Goal: Obtain resource: Obtain resource

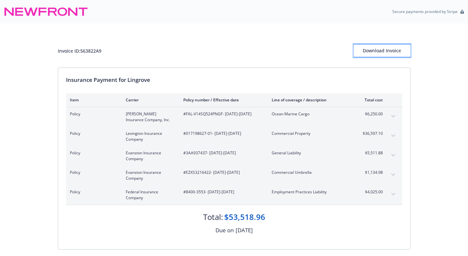
click at [393, 50] on div "Download Invoice" at bounding box center [382, 51] width 57 height 12
click at [392, 116] on icon "expand content" at bounding box center [394, 116] width 4 height 3
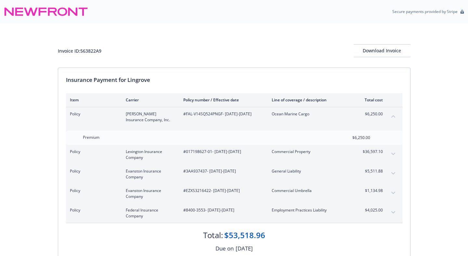
click at [392, 116] on icon "collapse content" at bounding box center [394, 116] width 4 height 3
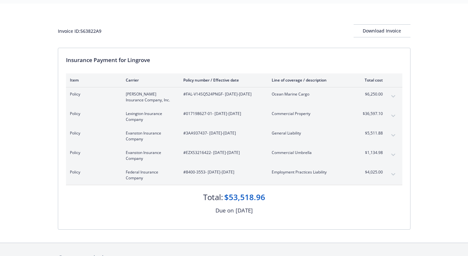
scroll to position [20, 0]
click at [394, 96] on icon "expand content" at bounding box center [393, 96] width 4 height 2
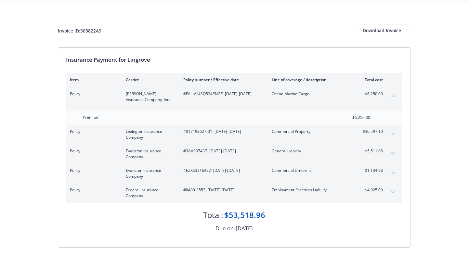
click at [394, 96] on icon "collapse content" at bounding box center [394, 96] width 4 height 3
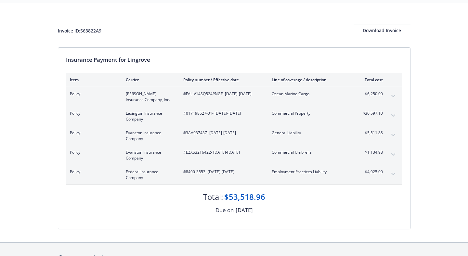
click at [393, 114] on icon "expand content" at bounding box center [394, 115] width 4 height 3
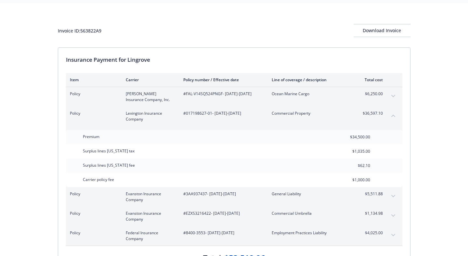
click at [394, 117] on icon "collapse content" at bounding box center [394, 115] width 4 height 3
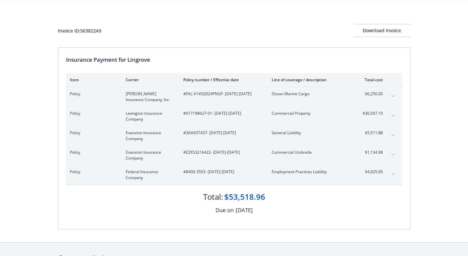
click at [394, 134] on icon "expand content" at bounding box center [394, 135] width 4 height 3
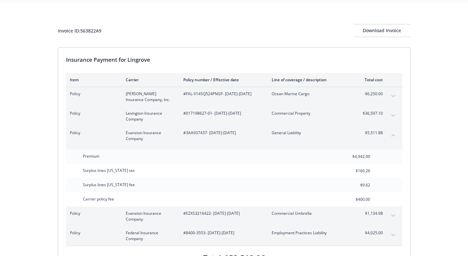
click at [394, 134] on icon "collapse content" at bounding box center [394, 135] width 4 height 3
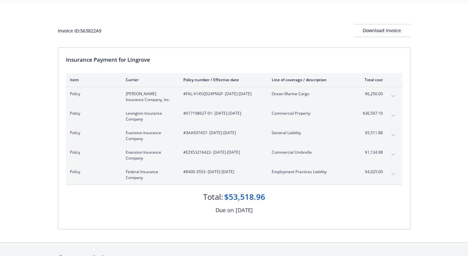
click at [391, 154] on button "expand content" at bounding box center [393, 155] width 10 height 10
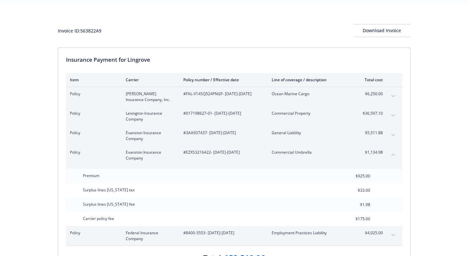
click at [391, 154] on button "collapse content" at bounding box center [393, 155] width 10 height 10
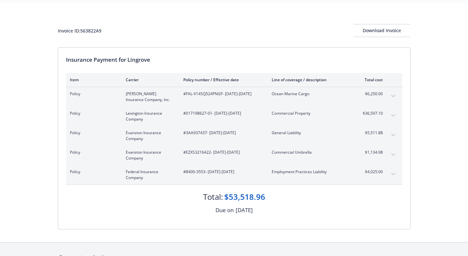
click at [393, 174] on icon "expand content" at bounding box center [394, 174] width 4 height 3
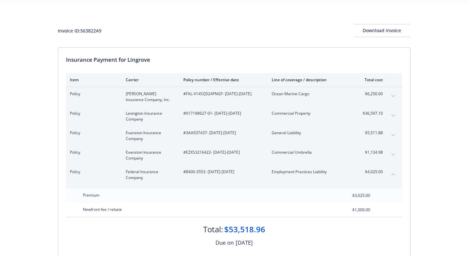
click at [393, 155] on icon "expand content" at bounding box center [393, 154] width 4 height 2
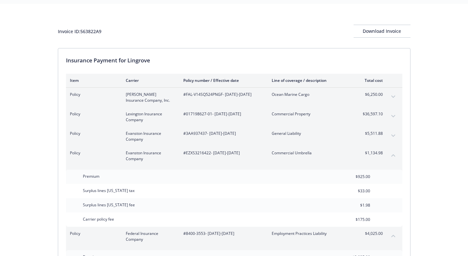
scroll to position [17, 0]
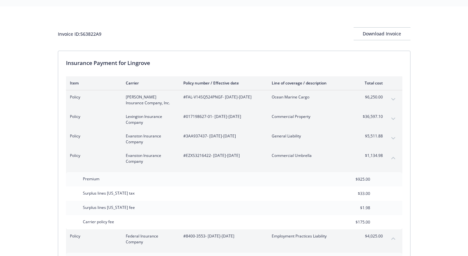
click at [392, 99] on icon "expand content" at bounding box center [393, 99] width 4 height 2
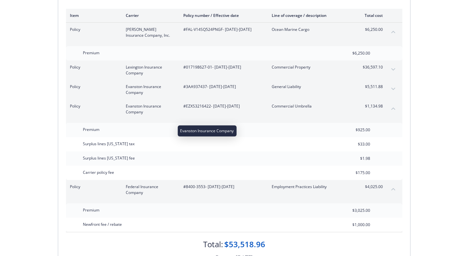
scroll to position [90, 0]
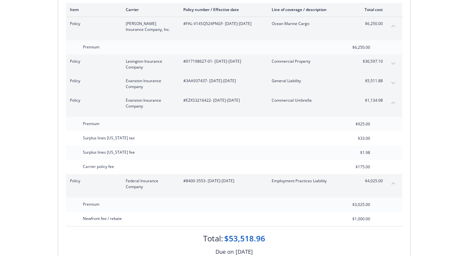
click at [392, 183] on icon "collapse content" at bounding box center [394, 183] width 4 height 3
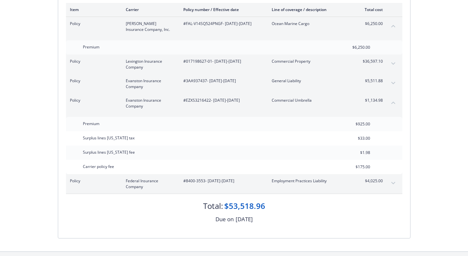
click at [394, 102] on icon "collapse content" at bounding box center [394, 103] width 4 height 2
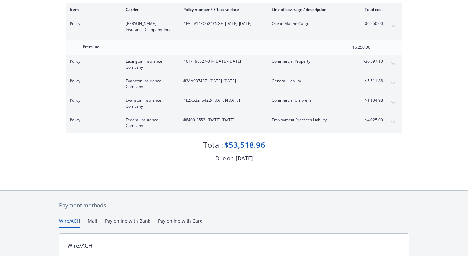
click at [392, 84] on icon "expand content" at bounding box center [394, 83] width 4 height 3
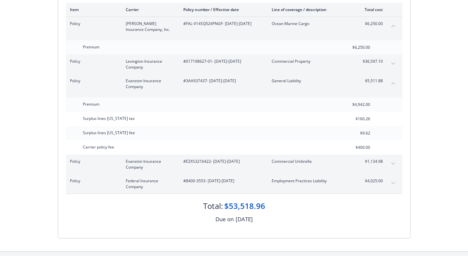
click at [392, 84] on icon "collapse content" at bounding box center [394, 83] width 4 height 2
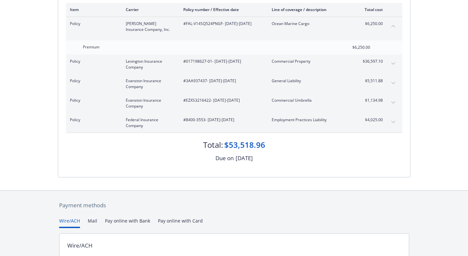
click at [392, 62] on icon "expand content" at bounding box center [394, 63] width 4 height 3
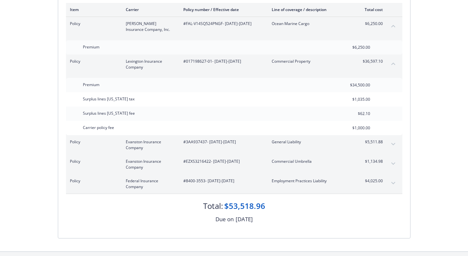
click at [392, 62] on icon "collapse content" at bounding box center [394, 63] width 4 height 3
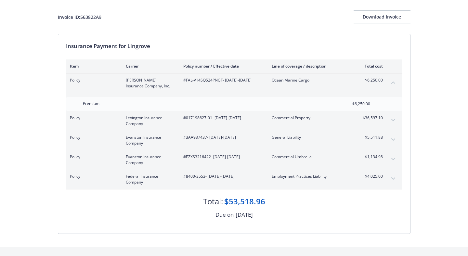
scroll to position [33, 0]
click at [393, 84] on button "collapse content" at bounding box center [393, 83] width 10 height 10
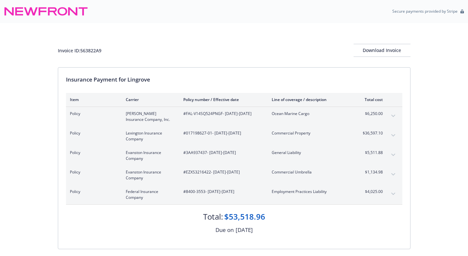
scroll to position [10, 0]
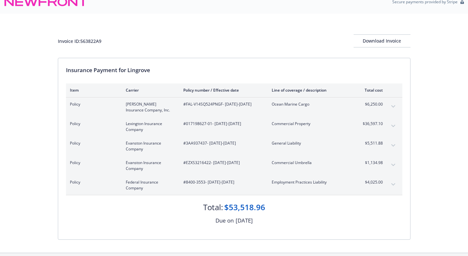
click at [394, 126] on icon "expand content" at bounding box center [393, 126] width 4 height 2
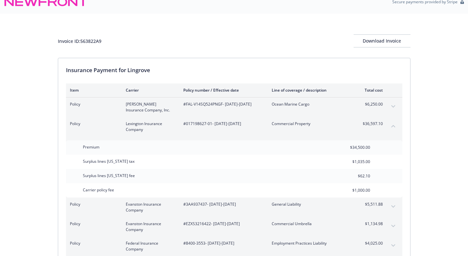
click at [394, 125] on icon "collapse content" at bounding box center [394, 126] width 4 height 3
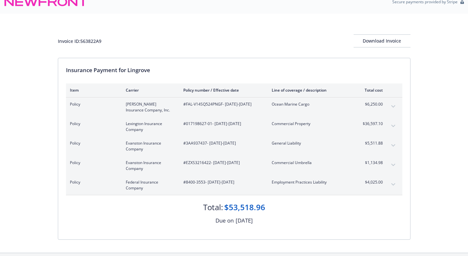
click at [393, 143] on button "expand content" at bounding box center [393, 145] width 10 height 10
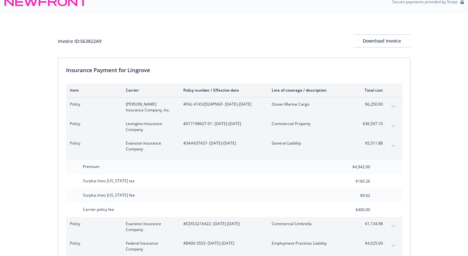
click at [393, 143] on button "collapse content" at bounding box center [393, 145] width 10 height 10
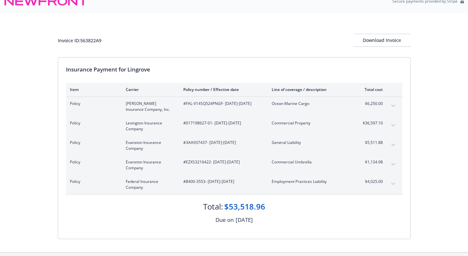
scroll to position [9, 0]
click at [394, 165] on icon "expand content" at bounding box center [393, 165] width 4 height 2
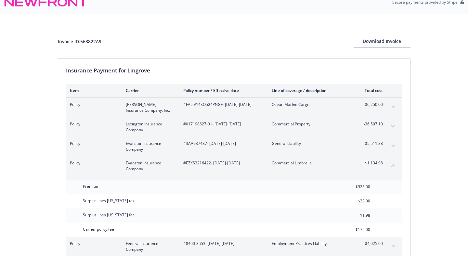
click at [394, 165] on icon "collapse content" at bounding box center [394, 166] width 4 height 2
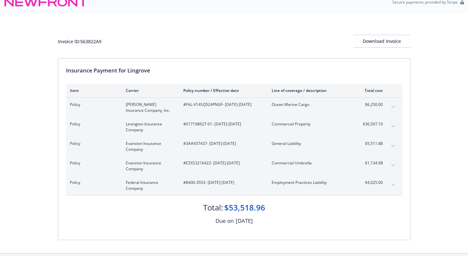
click at [395, 186] on button "expand content" at bounding box center [393, 185] width 10 height 10
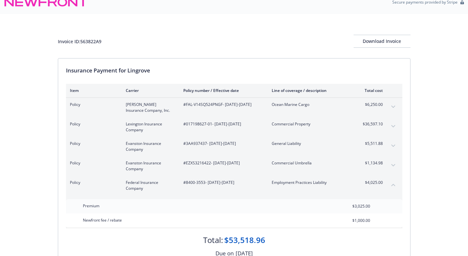
click at [395, 184] on icon "collapse content" at bounding box center [394, 185] width 4 height 3
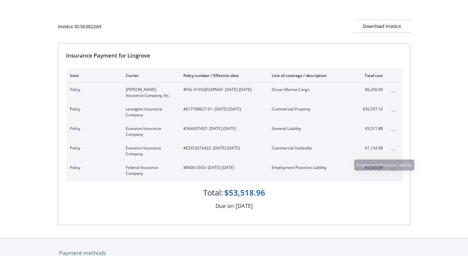
scroll to position [24, 0]
drag, startPoint x: 209, startPoint y: 98, endPoint x: 184, endPoint y: 92, distance: 25.8
click at [184, 92] on span "#FAL-V14SQ524PNGF - [DATE]-[DATE]" at bounding box center [222, 90] width 78 height 6
copy span "#FAL-V14SQ524PNGF - [DATE]-[DATE]"
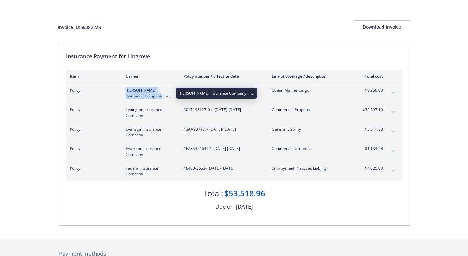
drag, startPoint x: 153, startPoint y: 98, endPoint x: 126, endPoint y: 91, distance: 28.6
click at [126, 91] on span "[PERSON_NAME] Insurance Company, Inc." at bounding box center [149, 93] width 47 height 12
copy span "[PERSON_NAME] Insurance Company, Inc."
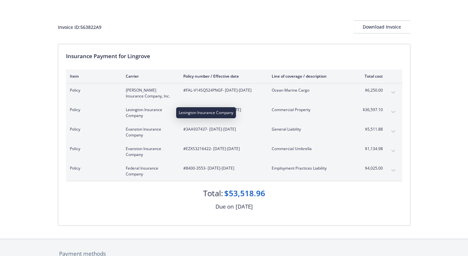
click at [149, 118] on span "Lexington Insurance Company" at bounding box center [149, 113] width 47 height 12
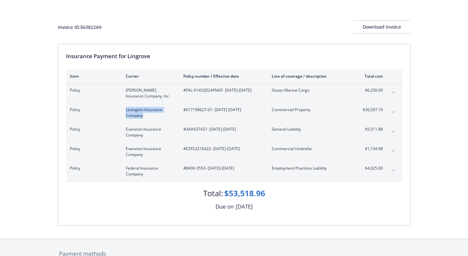
drag, startPoint x: 148, startPoint y: 118, endPoint x: 124, endPoint y: 110, distance: 25.6
click at [124, 110] on div "Policy Lexington Insurance Company #017198627-01 - [DATE]-[DATE] Commercial Pro…" at bounding box center [226, 113] width 313 height 12
drag, startPoint x: 258, startPoint y: 113, endPoint x: 183, endPoint y: 112, distance: 74.5
click at [183, 112] on div "#017198627-01 - [DATE]-[DATE]" at bounding box center [222, 113] width 78 height 12
copy span "#017198627-01 - [DATE]-[DATE]"
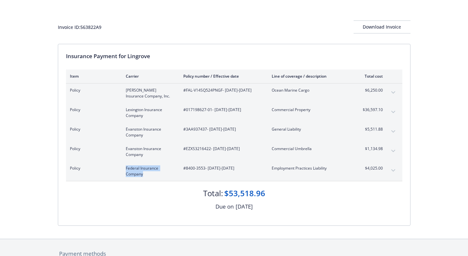
drag, startPoint x: 143, startPoint y: 178, endPoint x: 125, endPoint y: 170, distance: 20.4
click at [125, 170] on div "Policy Federal Insurance Company #8400-3553 - [DATE]-[DATE] Employment Practice…" at bounding box center [234, 172] width 337 height 20
copy span "Federal Insurance Company"
drag, startPoint x: 205, startPoint y: 169, endPoint x: 183, endPoint y: 169, distance: 22.4
click at [183, 169] on div "Policy Federal Insurance Company #8400-3553 - [DATE]-[DATE] Employment Practice…" at bounding box center [226, 172] width 313 height 12
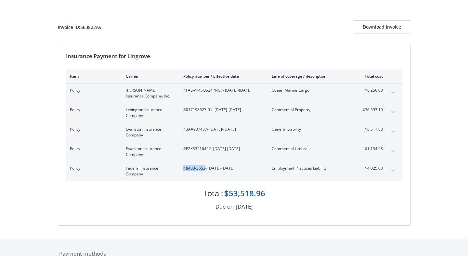
copy span "#8400-3553"
click at [213, 151] on span "#EZXS3216422 - [DATE]-[DATE]" at bounding box center [222, 149] width 78 height 6
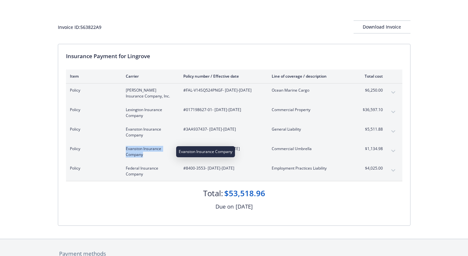
drag, startPoint x: 143, startPoint y: 156, endPoint x: 126, endPoint y: 151, distance: 18.4
click at [126, 151] on span "Evanston Insurance Company" at bounding box center [149, 152] width 47 height 12
copy span "Evanston Insurance Company"
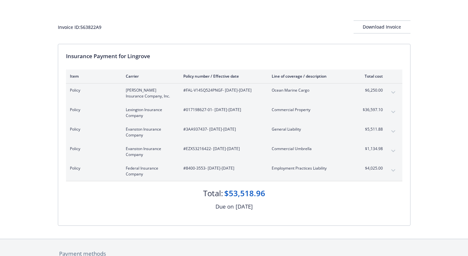
click at [179, 202] on div "Total: $53,518.96 Due on [DATE]" at bounding box center [234, 196] width 337 height 30
drag, startPoint x: 209, startPoint y: 150, endPoint x: 183, endPoint y: 150, distance: 25.7
click at [183, 150] on span "#EZXS3216422 - [DATE]-[DATE]" at bounding box center [222, 149] width 78 height 6
copy span "#EZXS3216422"
click at [203, 130] on span "#3AA937437 - [DATE]-[DATE]" at bounding box center [222, 130] width 78 height 6
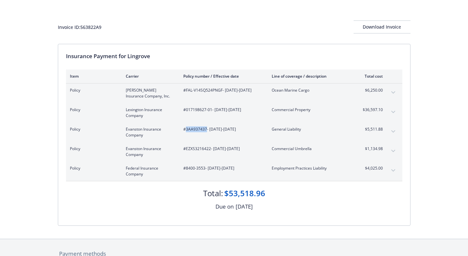
click at [203, 130] on span "#3AA937437 - [DATE]-[DATE]" at bounding box center [222, 130] width 78 height 6
click at [204, 134] on div "#3AA937437 - [DATE]-[DATE]" at bounding box center [222, 133] width 78 height 12
drag, startPoint x: 205, startPoint y: 130, endPoint x: 189, endPoint y: 130, distance: 16.3
click at [184, 130] on span "#3AA937437 - [DATE]-[DATE]" at bounding box center [222, 130] width 78 height 6
drag, startPoint x: 207, startPoint y: 131, endPoint x: 179, endPoint y: 131, distance: 28.0
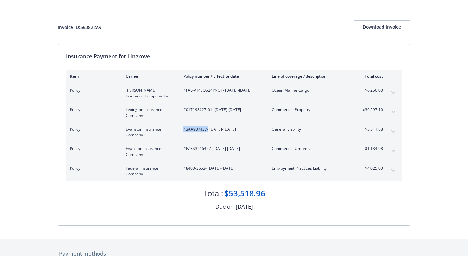
click at [179, 131] on div "Policy Evanston Insurance Company #3AA937437 - [DATE]-[DATE] General Liability …" at bounding box center [226, 133] width 313 height 12
copy span "#3AA937437"
